Goal: Transaction & Acquisition: Purchase product/service

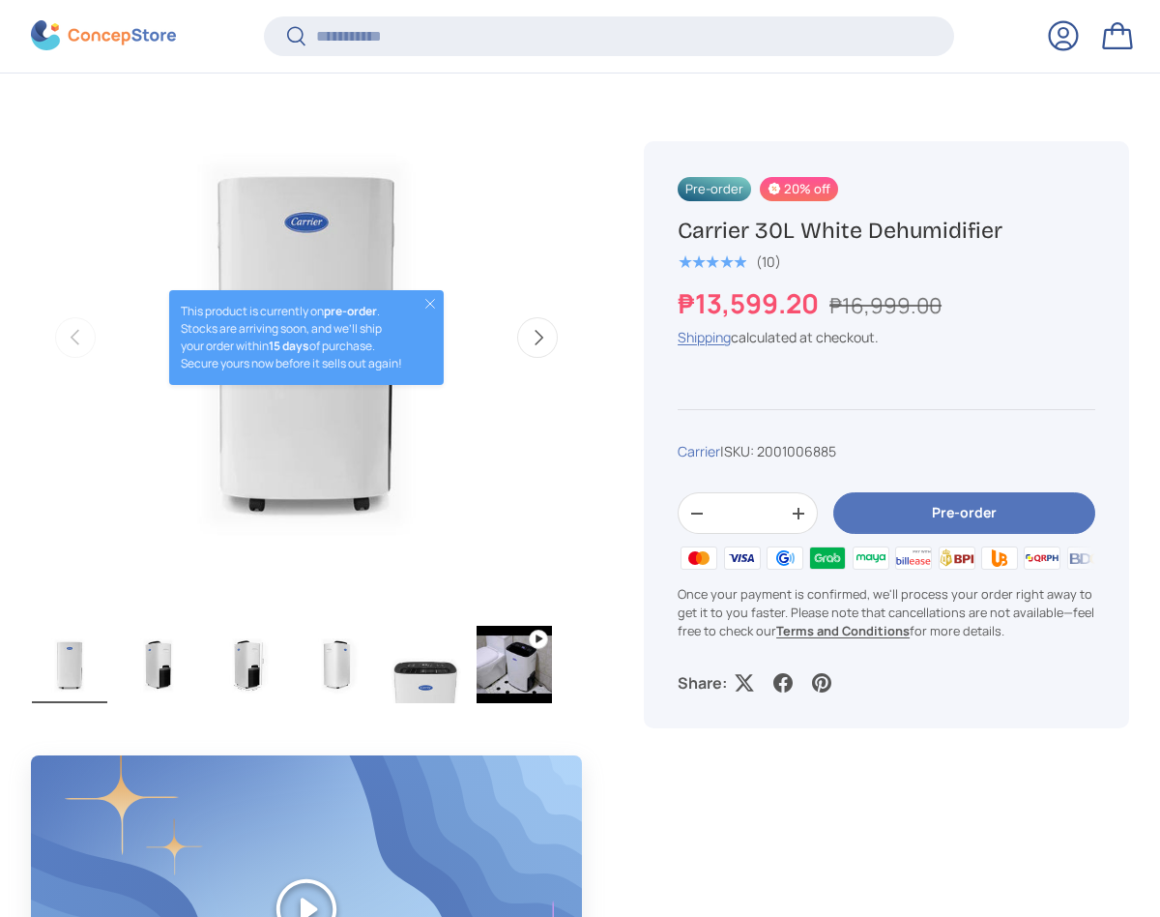
scroll to position [673, 0]
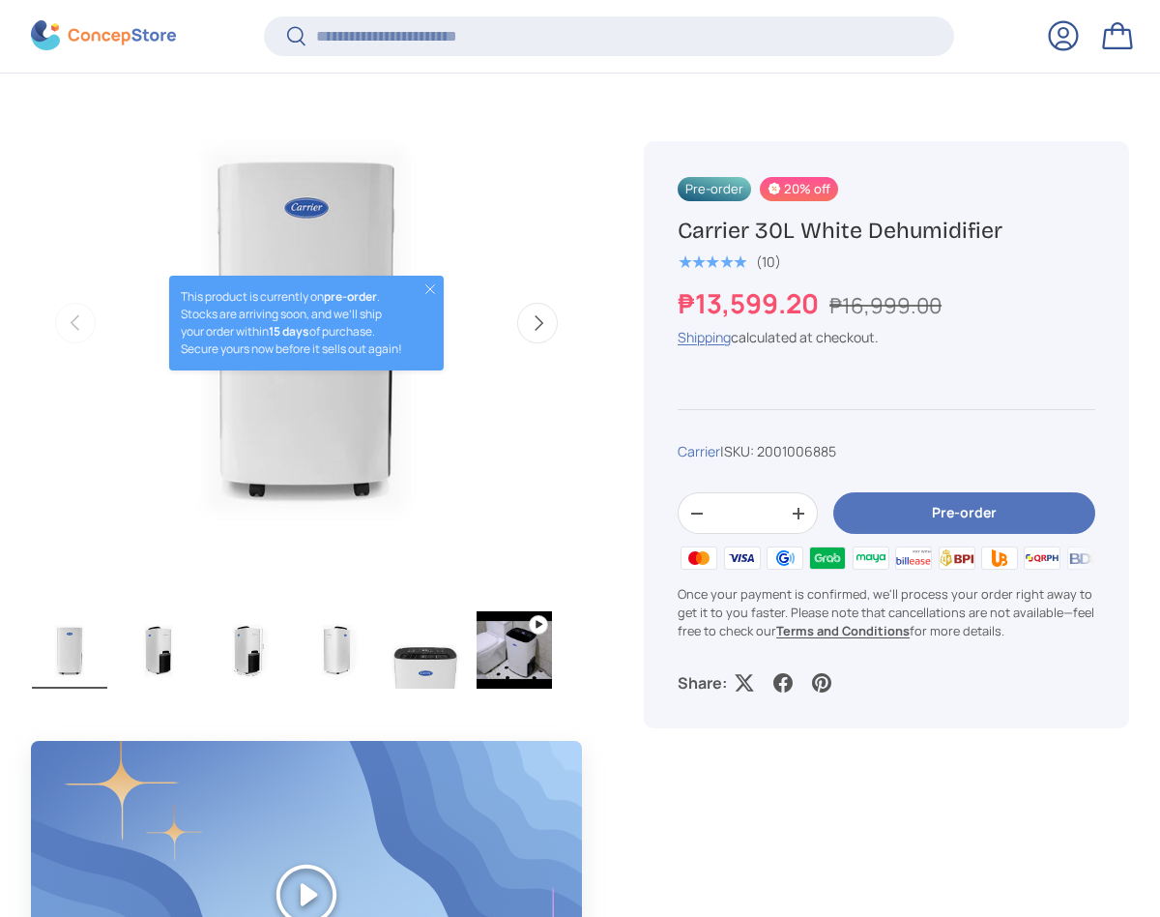
click at [429, 281] on button "Close" at bounding box center [430, 288] width 15 height 15
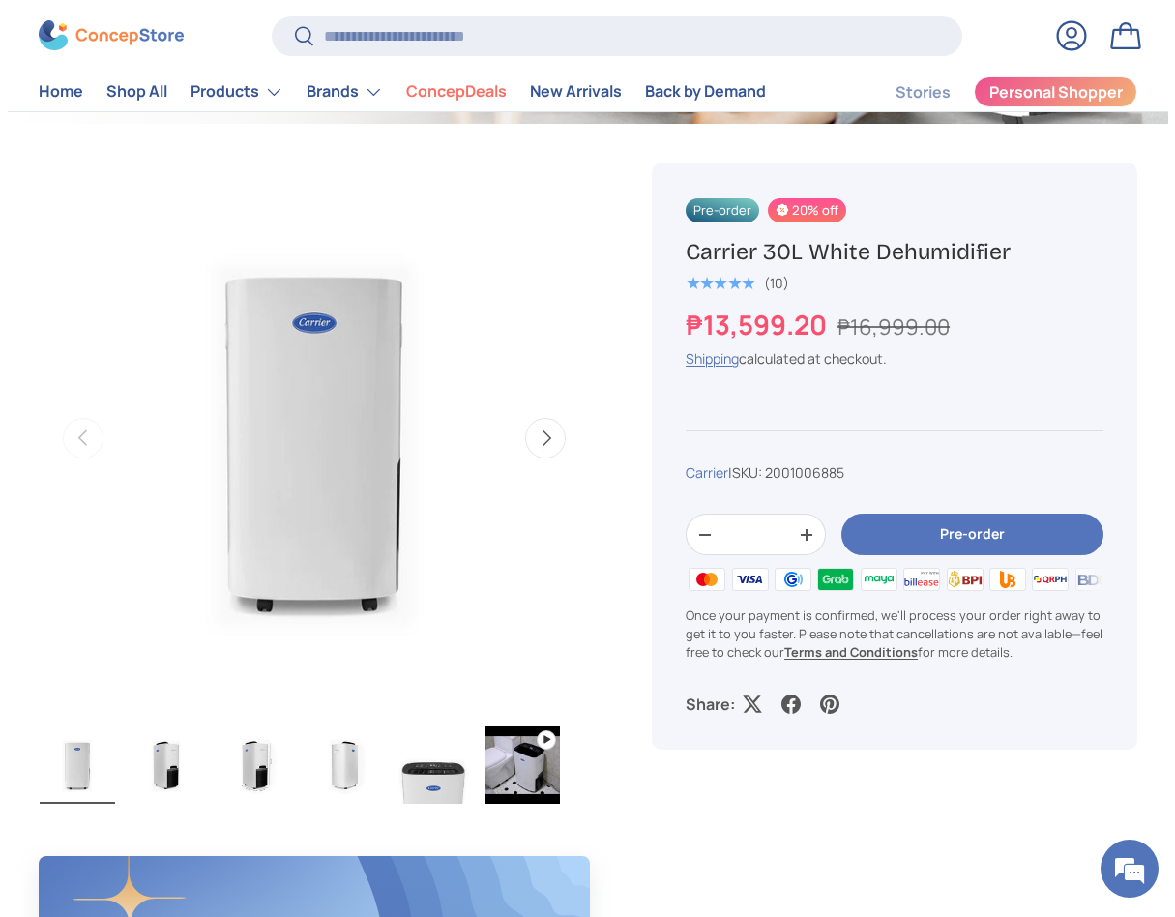
scroll to position [387, 0]
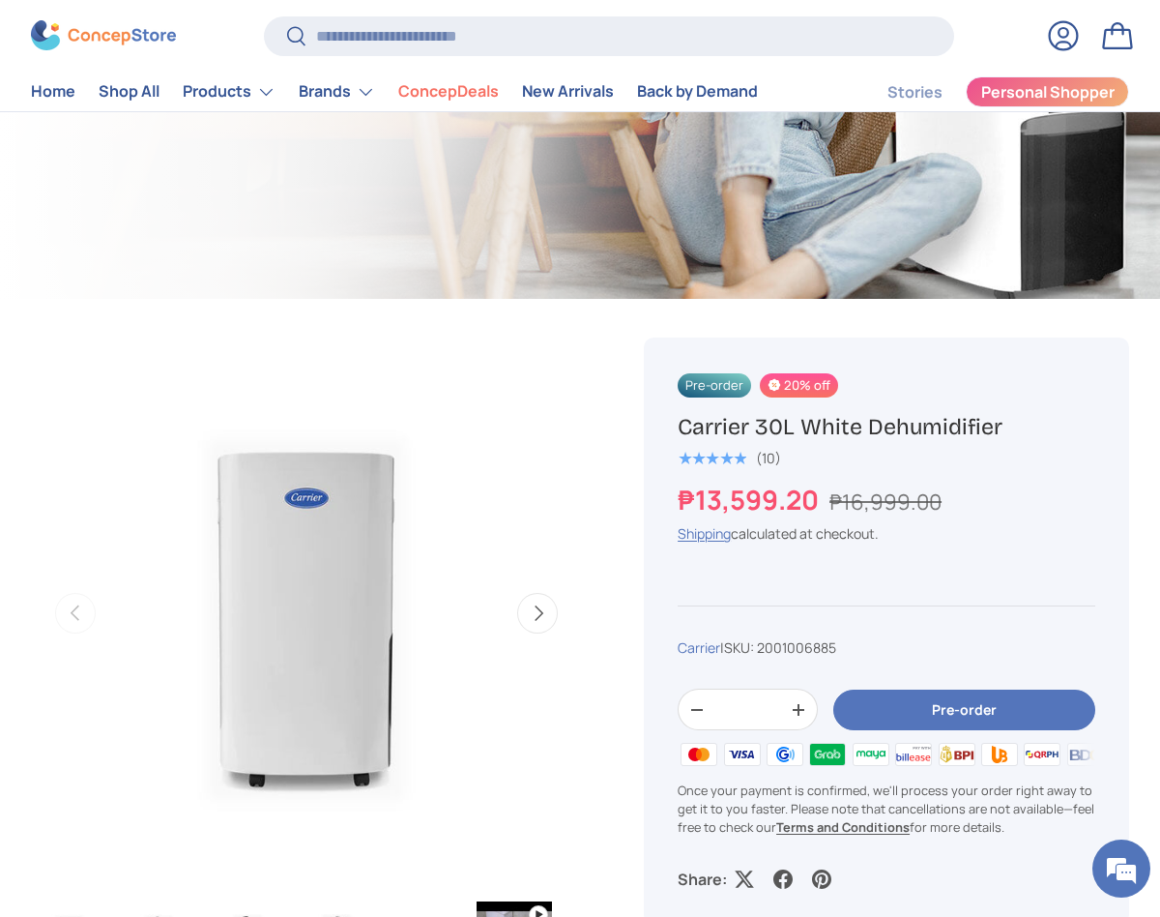
click at [927, 418] on h1 "Carrier 30L White Dehumidifier" at bounding box center [887, 426] width 418 height 29
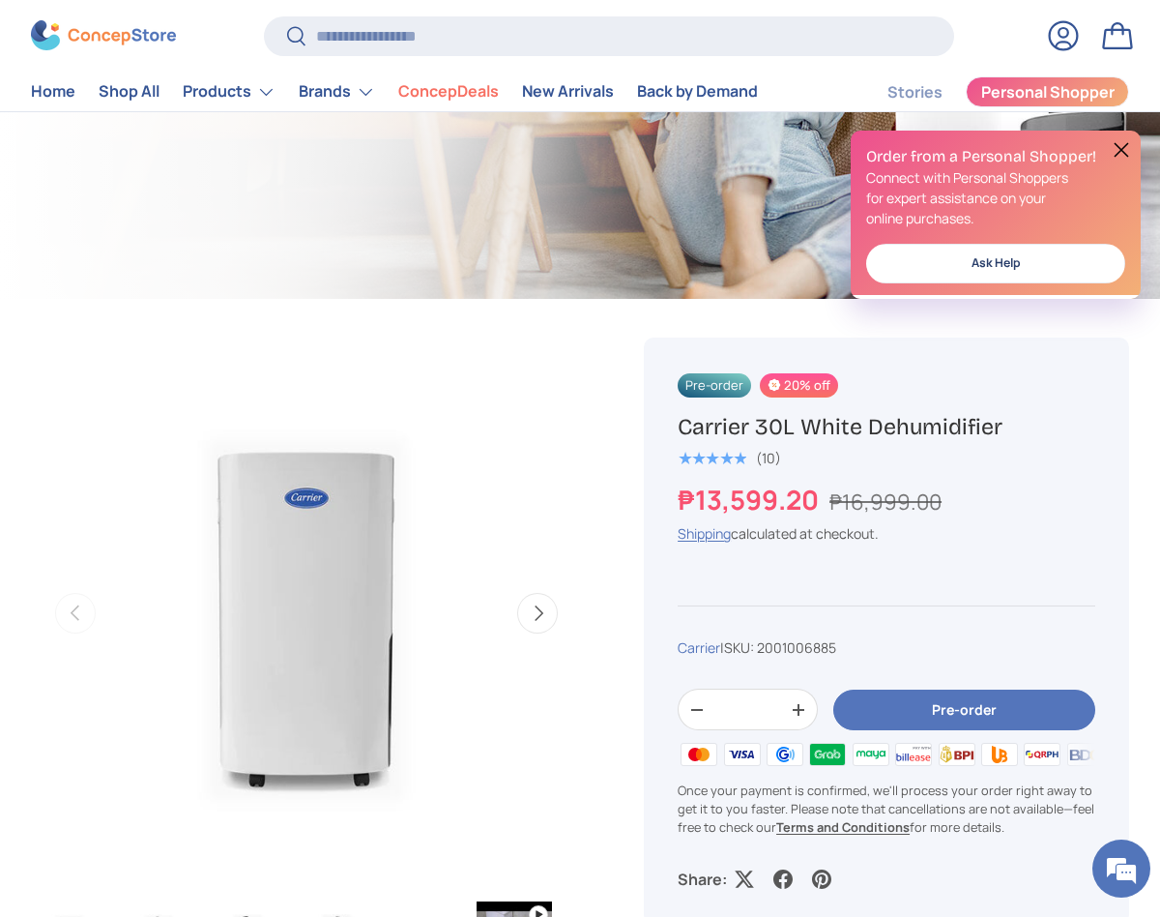
copy h1 "Dehumidifier"
click at [564, 39] on input "Search" at bounding box center [608, 36] width 689 height 40
paste input "**********"
type input "**********"
click at [264, 15] on button "Search" at bounding box center [286, 37] width 44 height 45
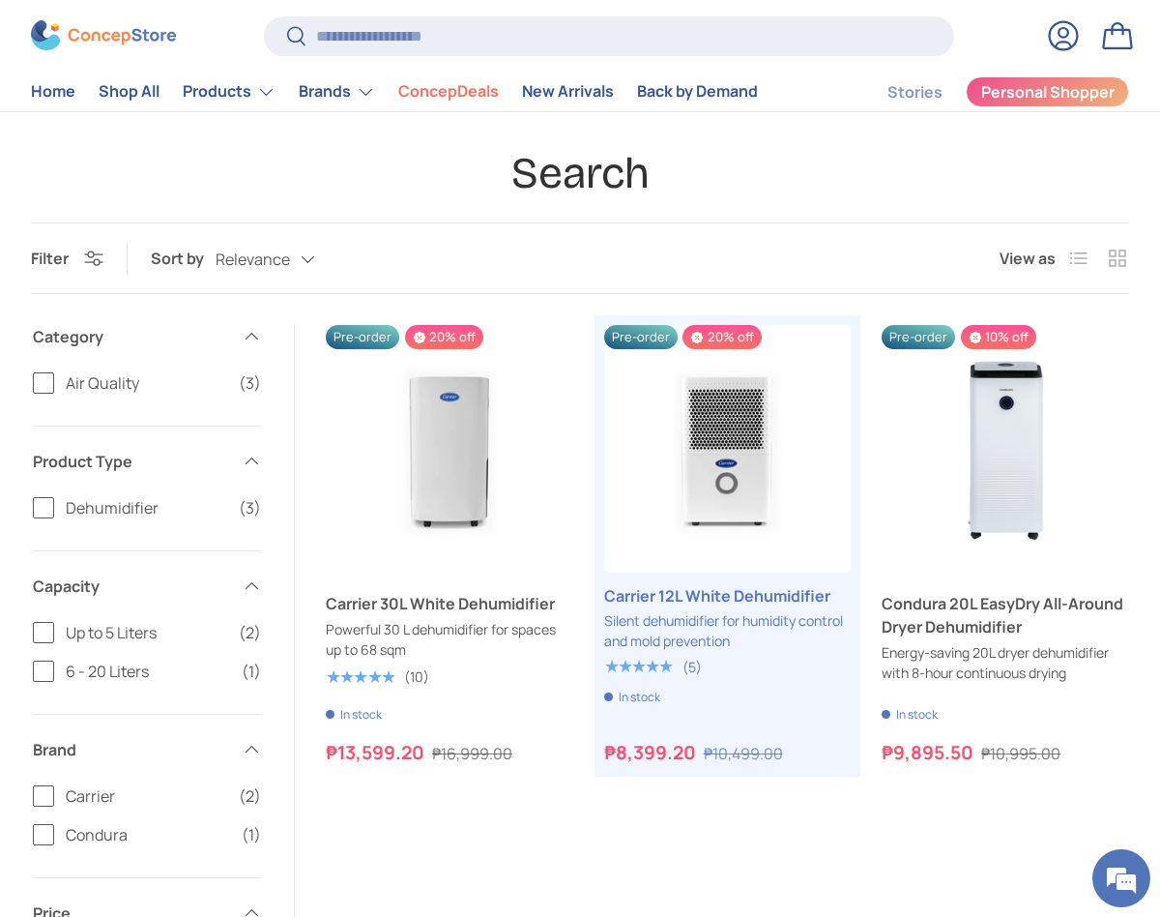
scroll to position [97, 0]
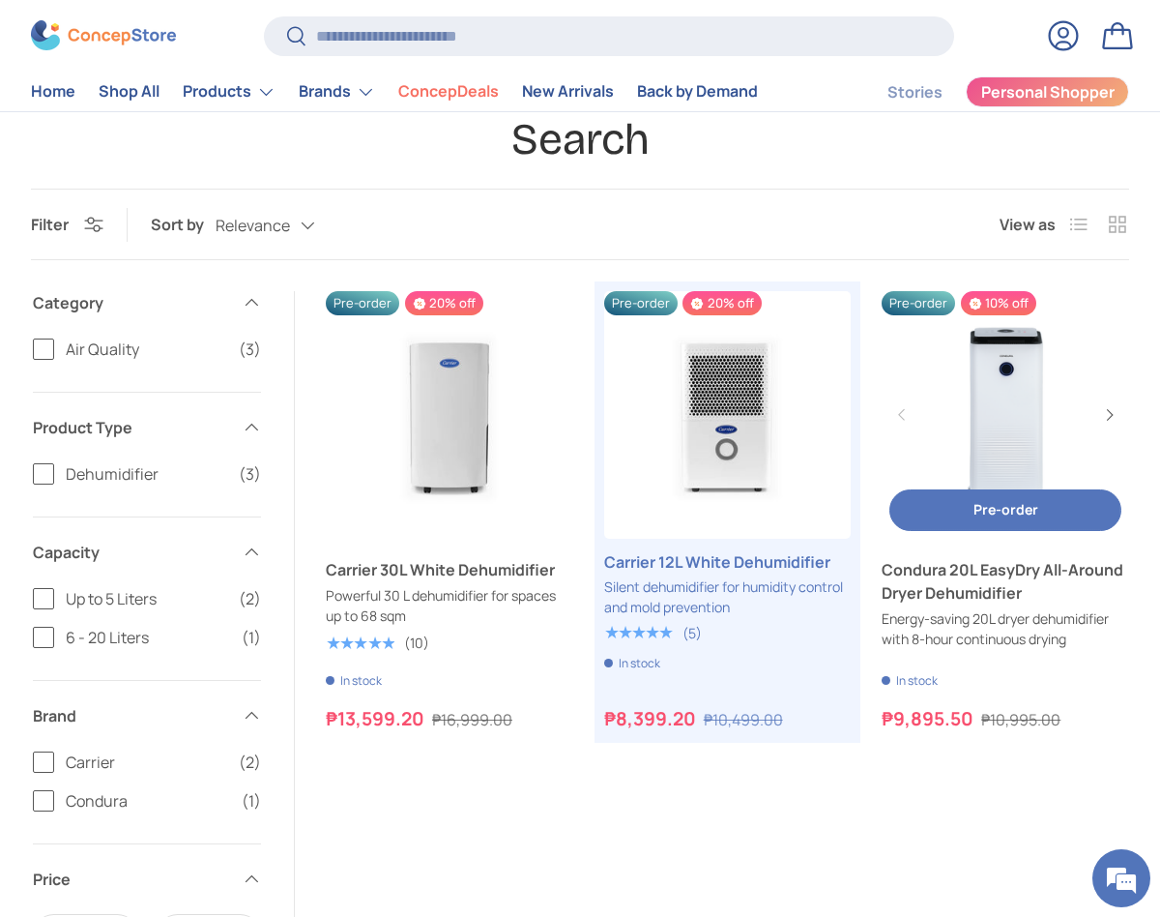
click at [951, 400] on link "Condura 20L EasyDry All-Around Dryer Dehumidifier" at bounding box center [1006, 415] width 248 height 248
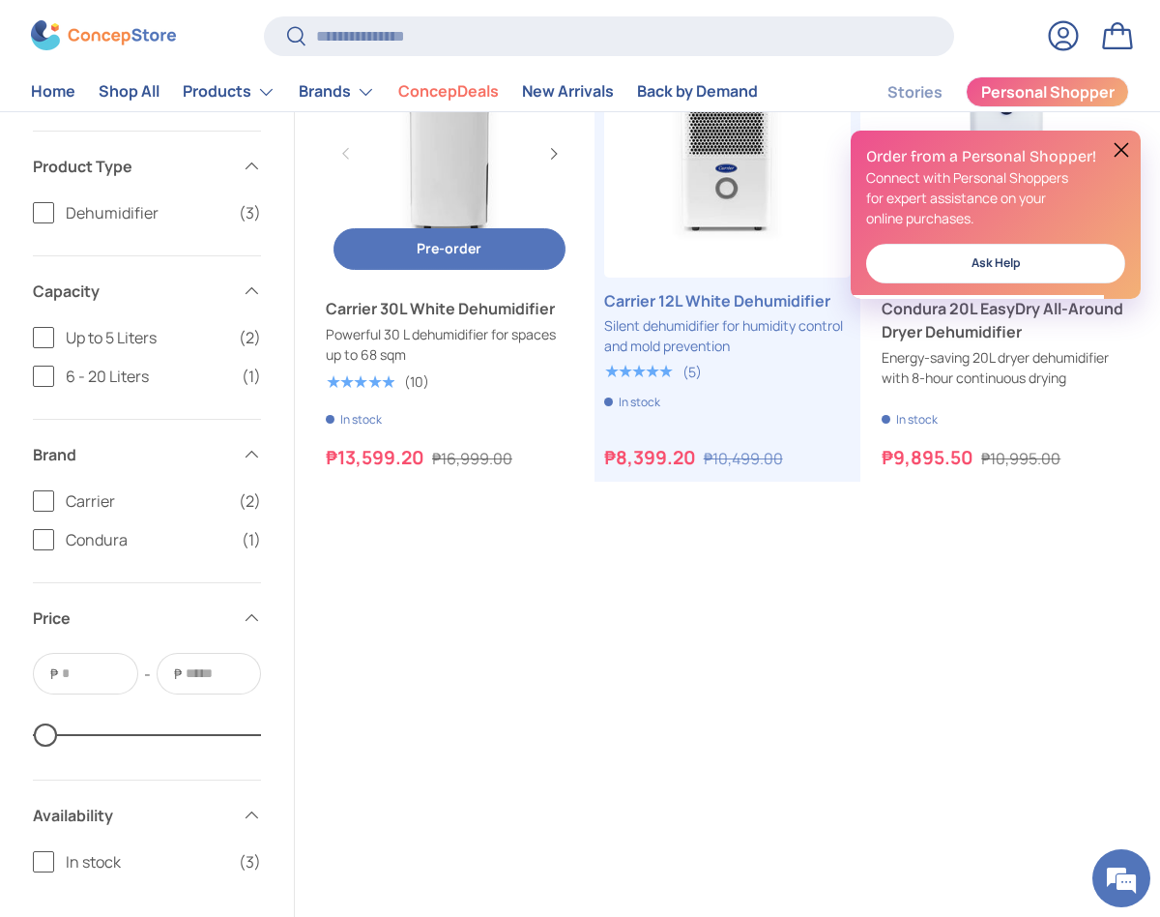
scroll to position [193, 0]
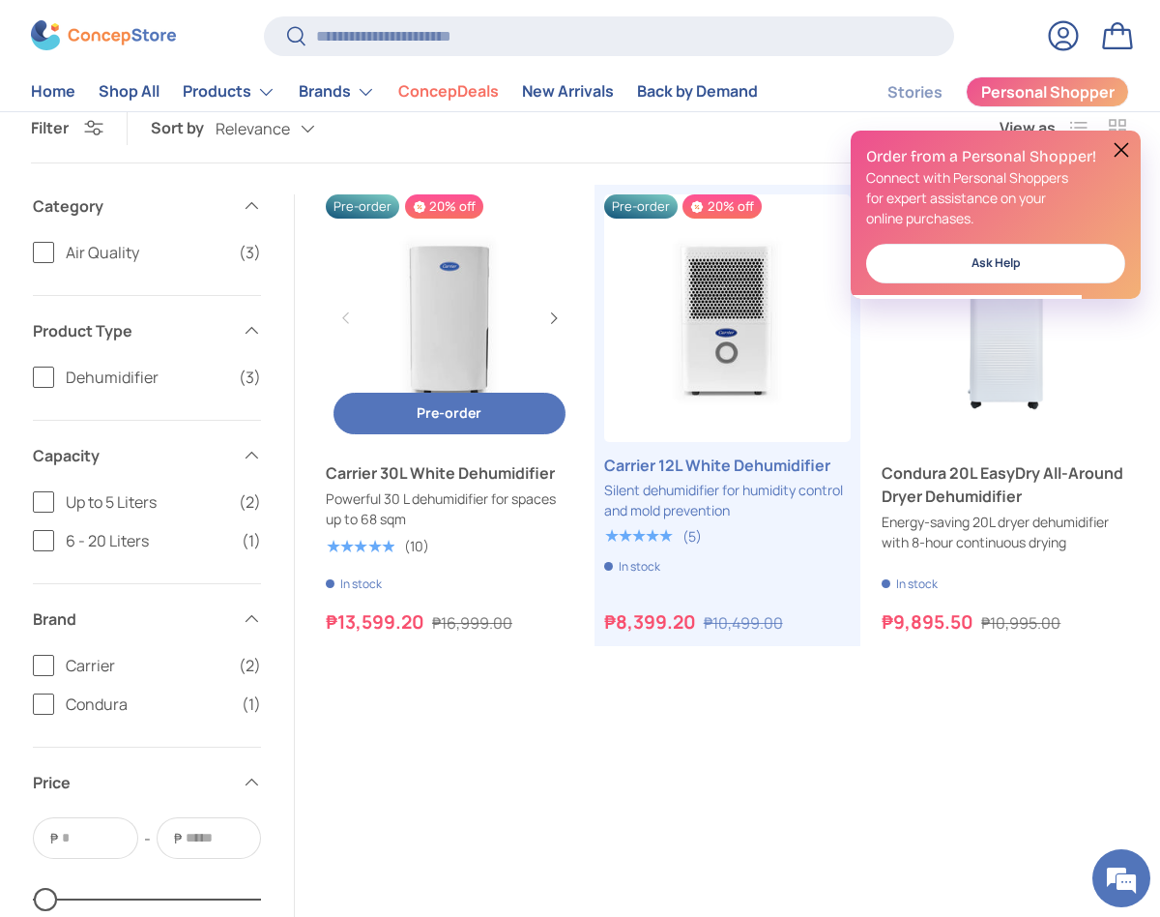
click at [504, 412] on button "Pre-order Pre-order" at bounding box center [450, 414] width 232 height 42
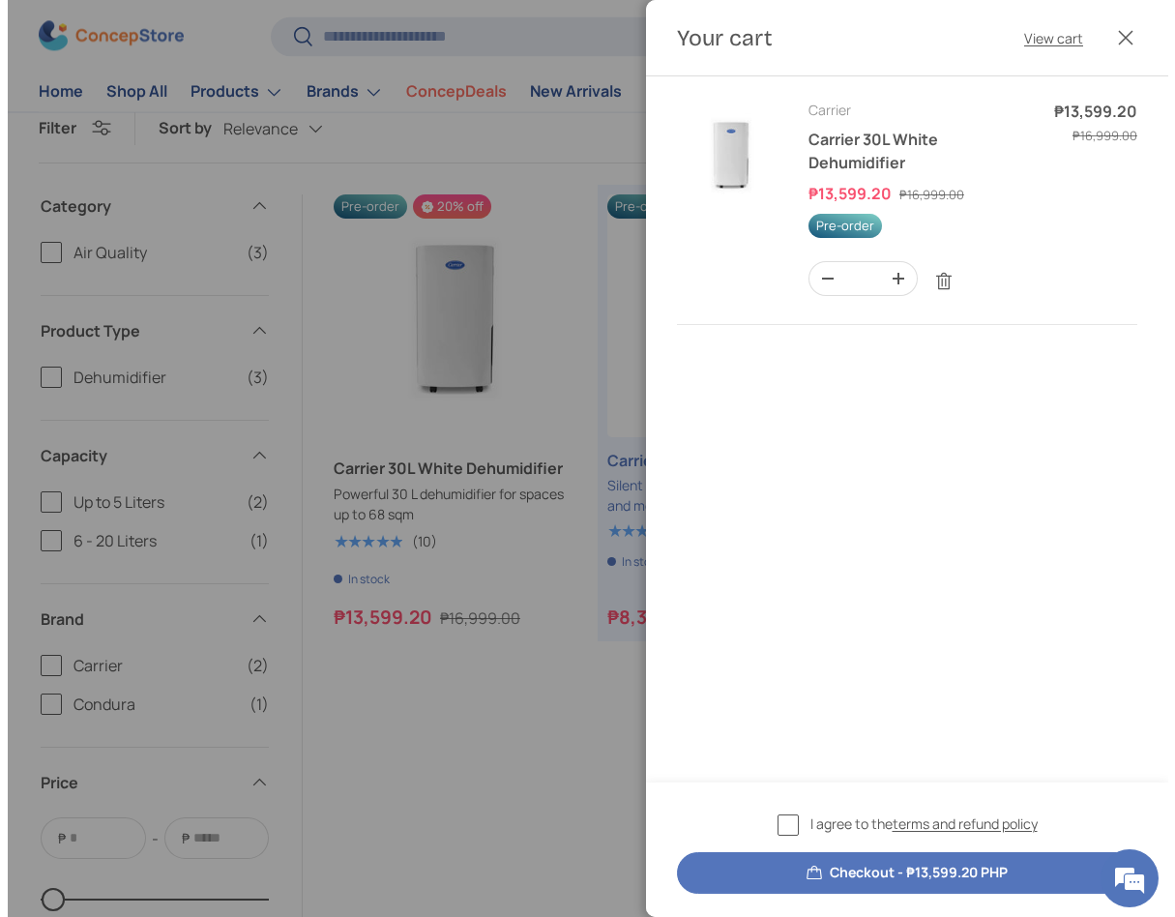
scroll to position [0, 0]
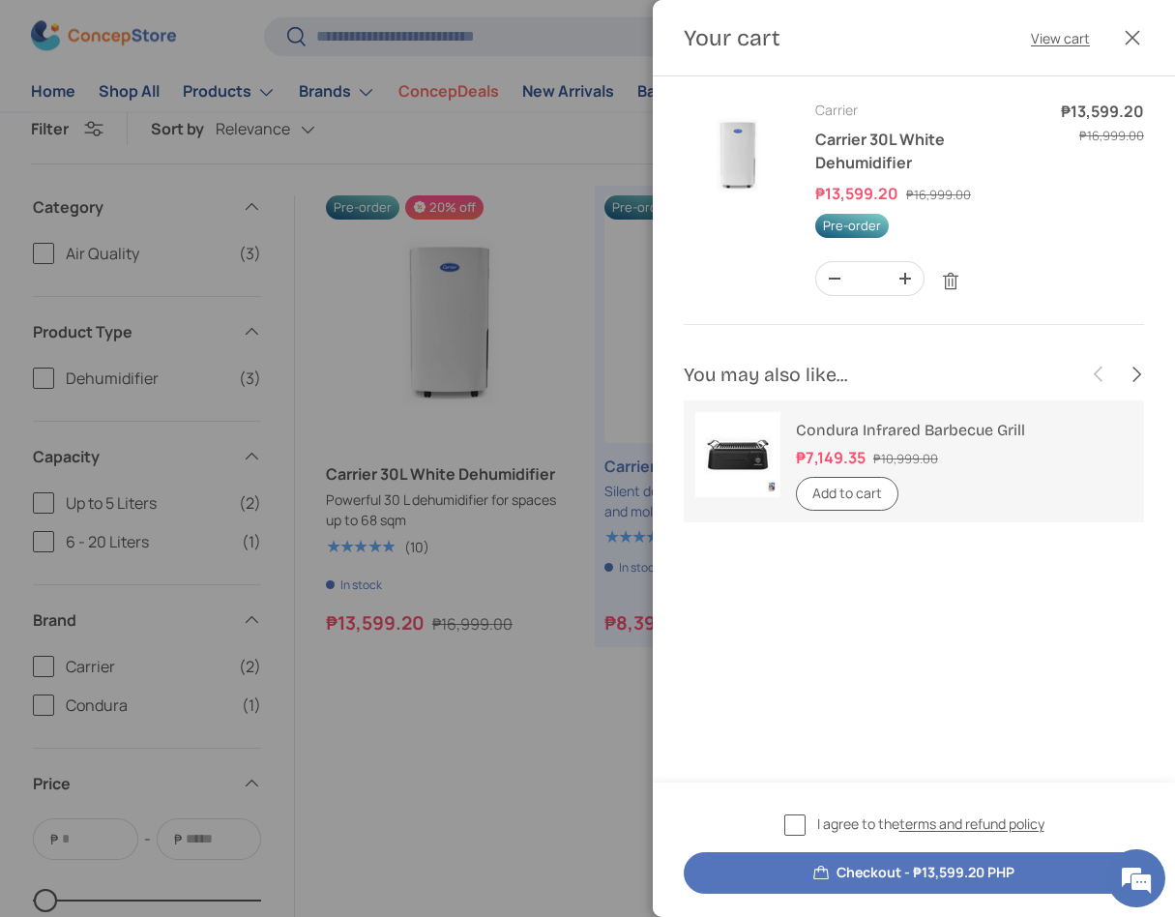
click at [905, 884] on button "Checkout - ₱13,599.20 PHP" at bounding box center [914, 873] width 460 height 42
drag, startPoint x: 801, startPoint y: 810, endPoint x: 803, endPoint y: 825, distance: 14.6
click at [801, 814] on div "I agree to the terms and refund policy Checkout - ₱13,599.20 PHP" at bounding box center [914, 849] width 522 height 134
click at [803, 829] on label "I agree to the terms and refund policy" at bounding box center [914, 824] width 260 height 22
click at [824, 884] on button "Checkout - ₱13,599.20 PHP" at bounding box center [914, 873] width 460 height 42
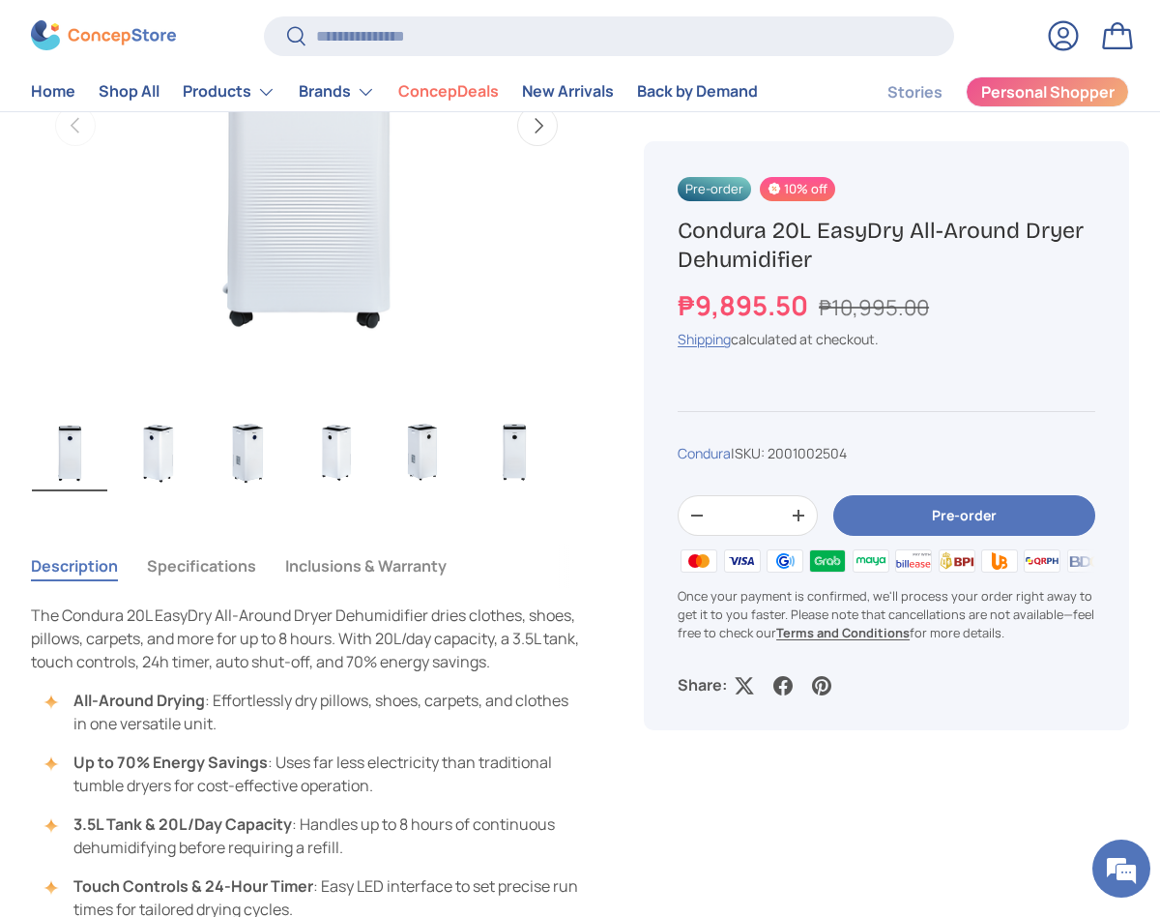
scroll to position [870, 0]
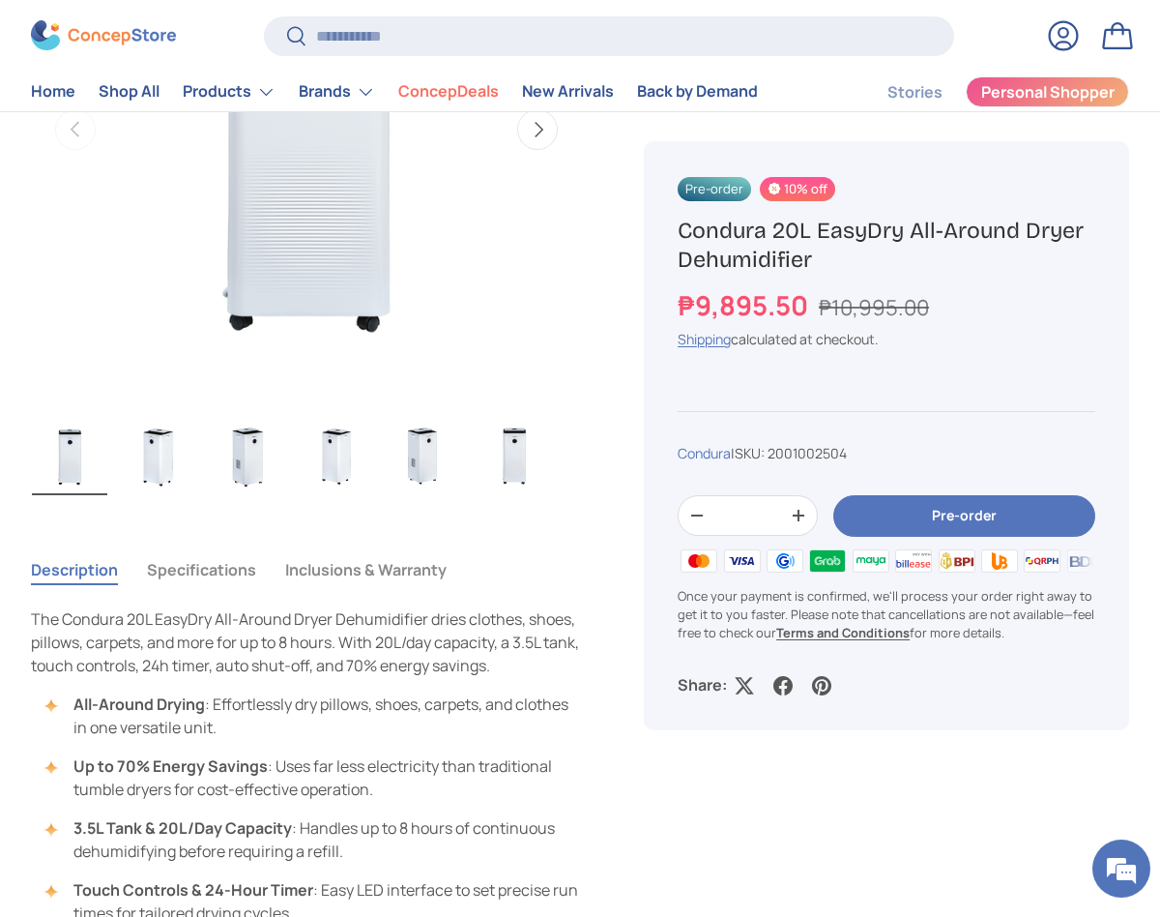
click at [164, 448] on img "Gallery Viewer" at bounding box center [158, 456] width 75 height 77
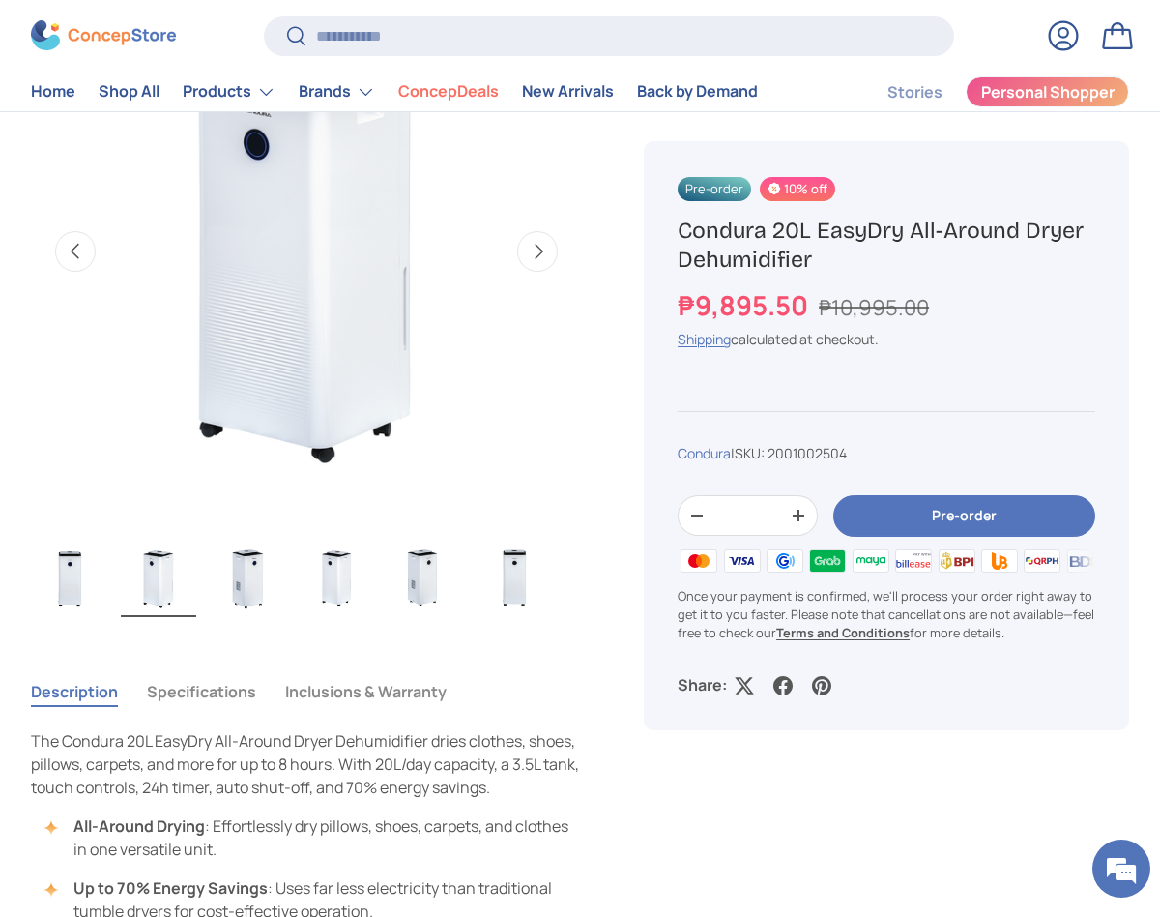
scroll to position [290, 0]
